Goal: Transaction & Acquisition: Purchase product/service

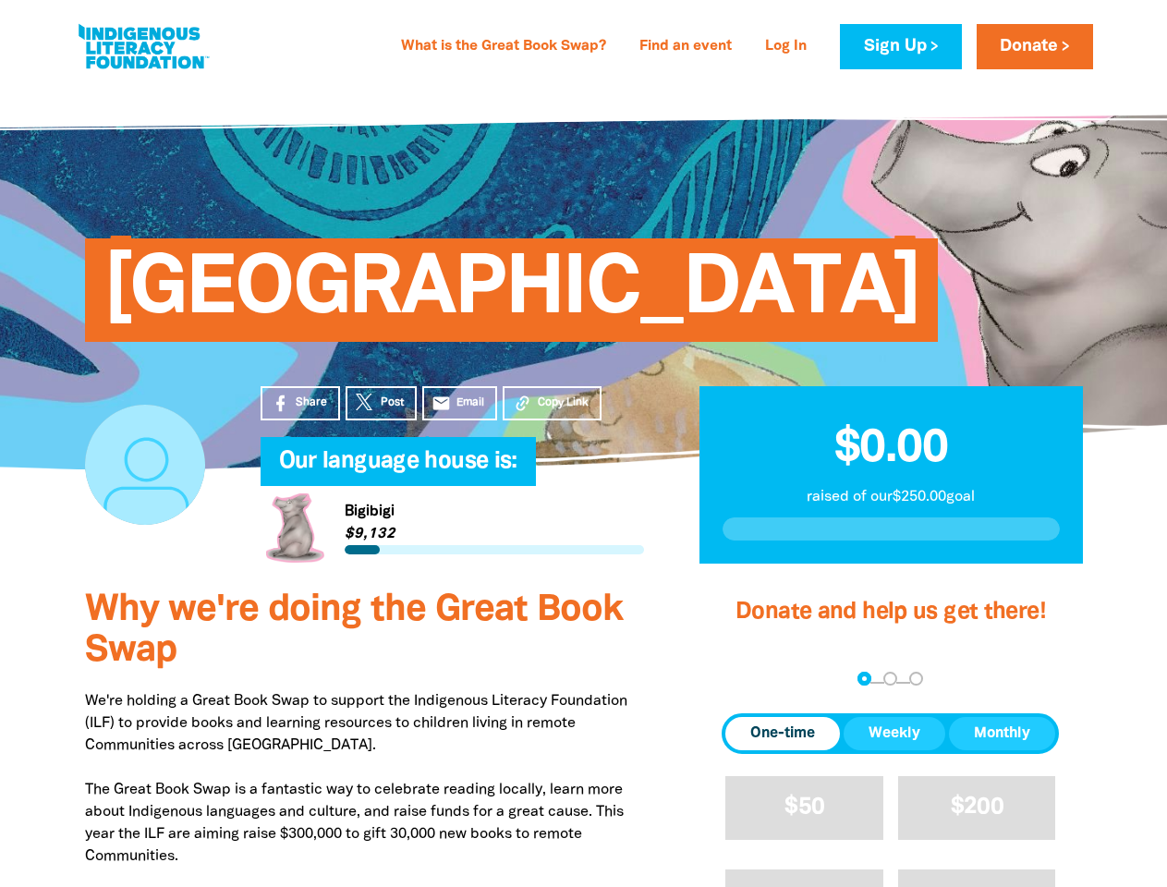
click at [583, 444] on h4 "Our language house is:﻿" at bounding box center [471, 462] width 384 height 37
click at [552, 403] on span "Copy Link" at bounding box center [563, 403] width 51 height 17
click at [747, 680] on div "arrow_back Back Step 1 Step 2 Step 3" at bounding box center [890, 680] width 337 height 22
click at [864, 679] on div "Navigate to step 1 of 3 to enter your donation amount" at bounding box center [864, 679] width 5 height 5
click at [783, 734] on span "One-time" at bounding box center [782, 734] width 65 height 22
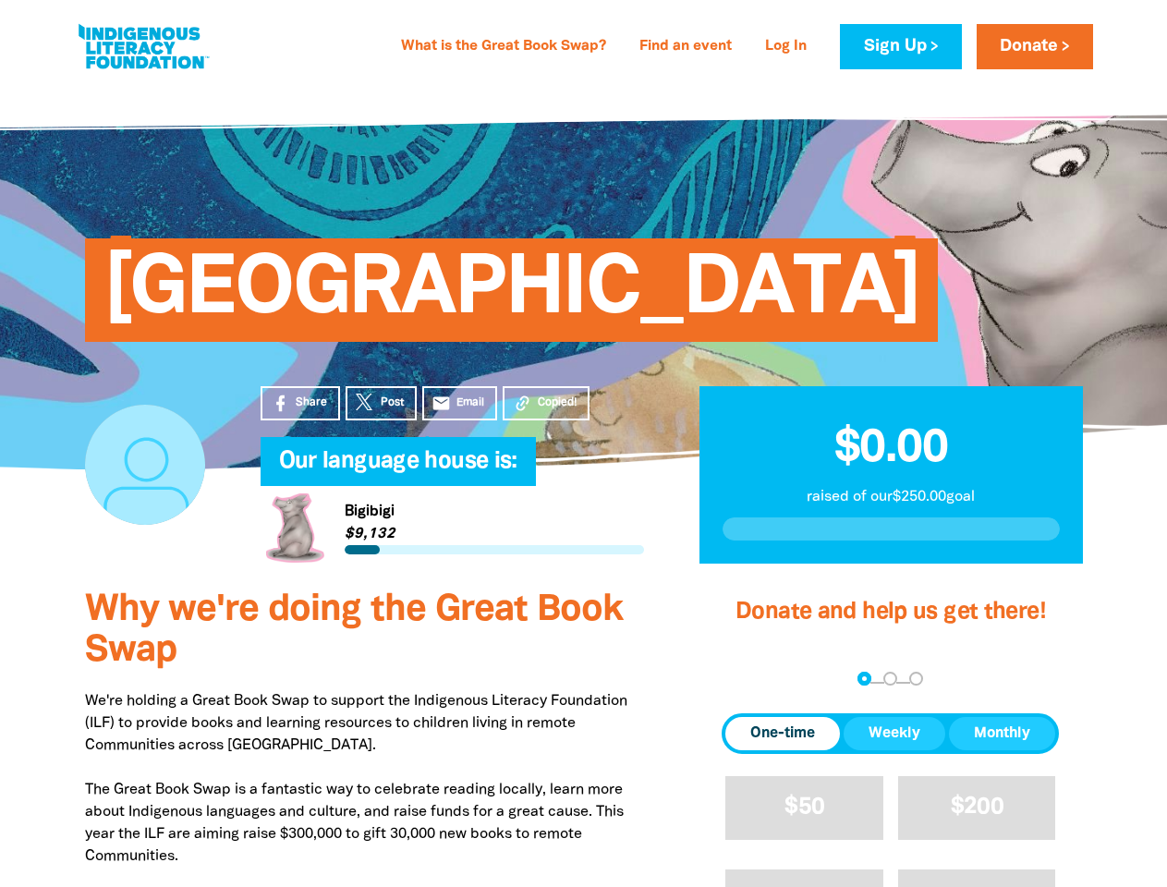
click at [895, 734] on span "Weekly" at bounding box center [895, 734] width 52 height 22
click at [1002, 734] on span "Monthly" at bounding box center [1002, 734] width 56 height 22
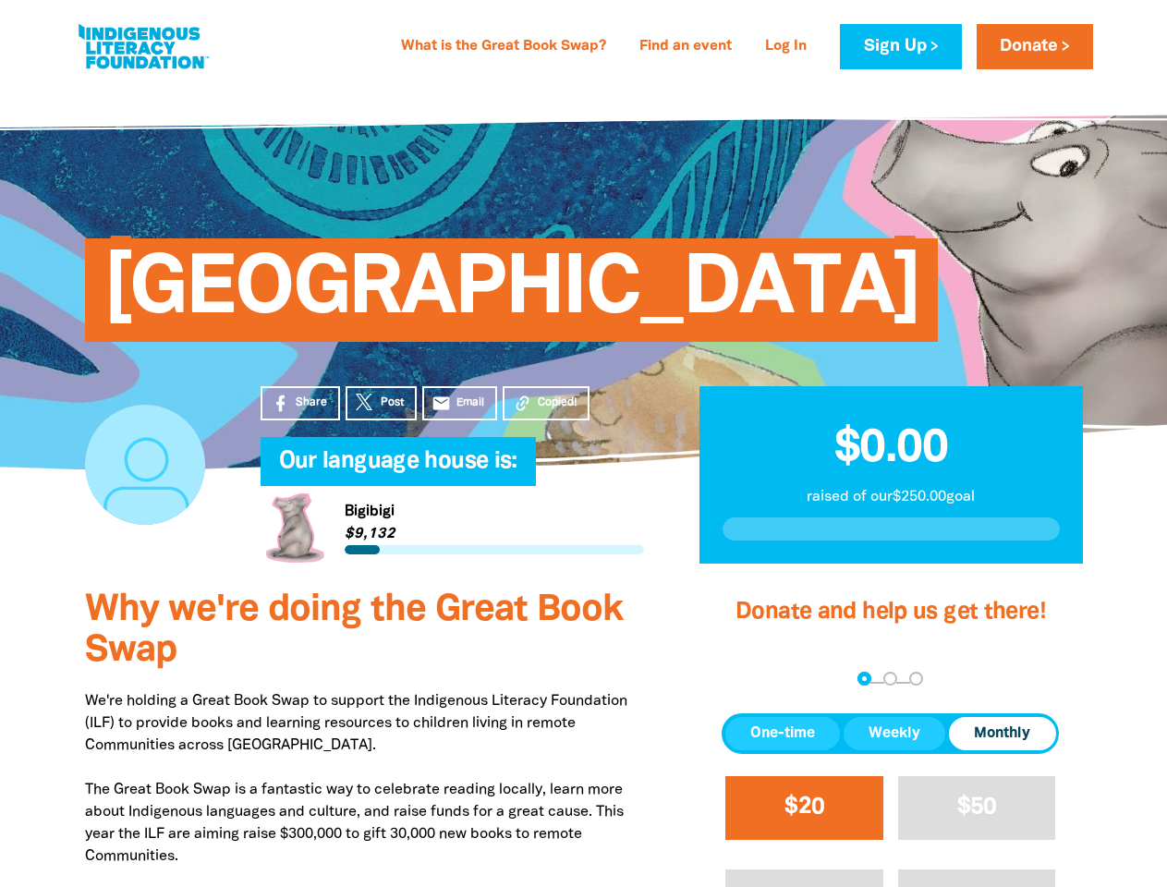
click at [804, 808] on span "$20" at bounding box center [805, 807] width 40 height 21
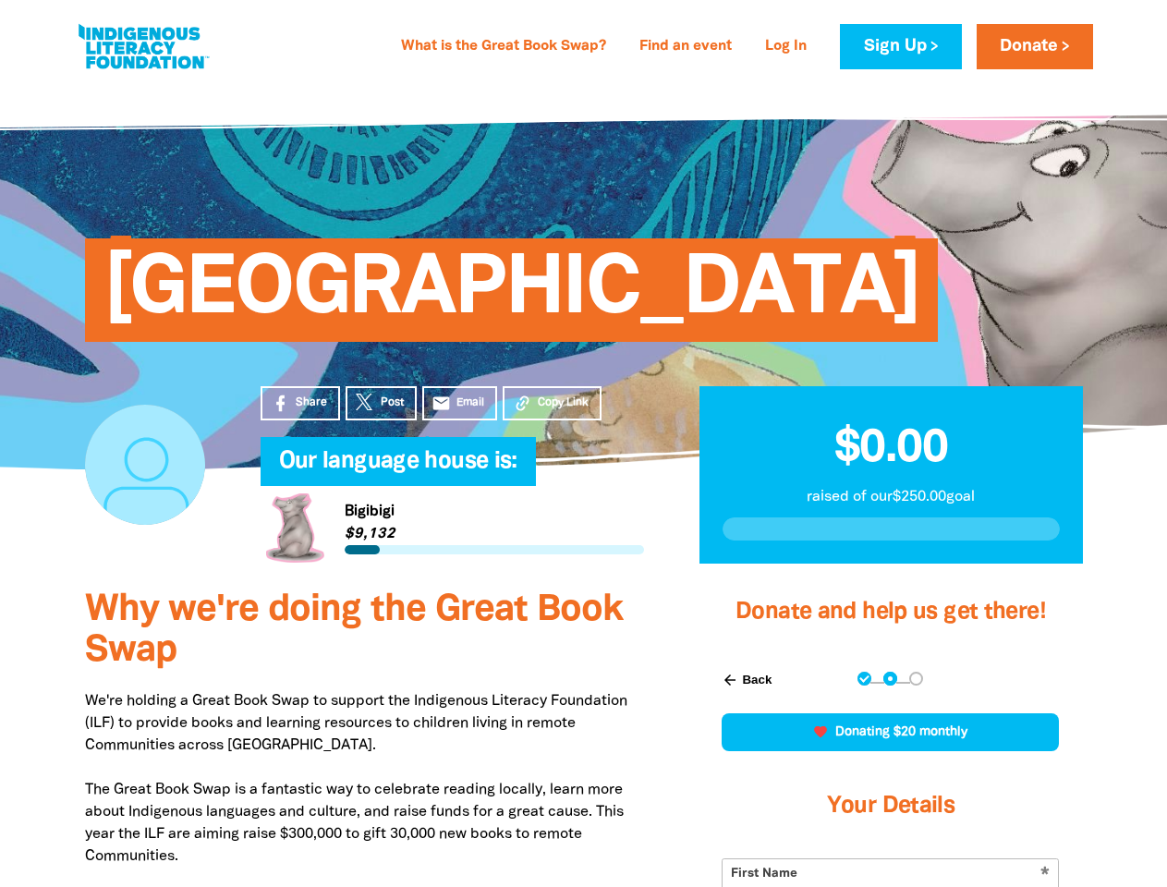
scroll to position [431, 0]
